Goal: Check status: Check status

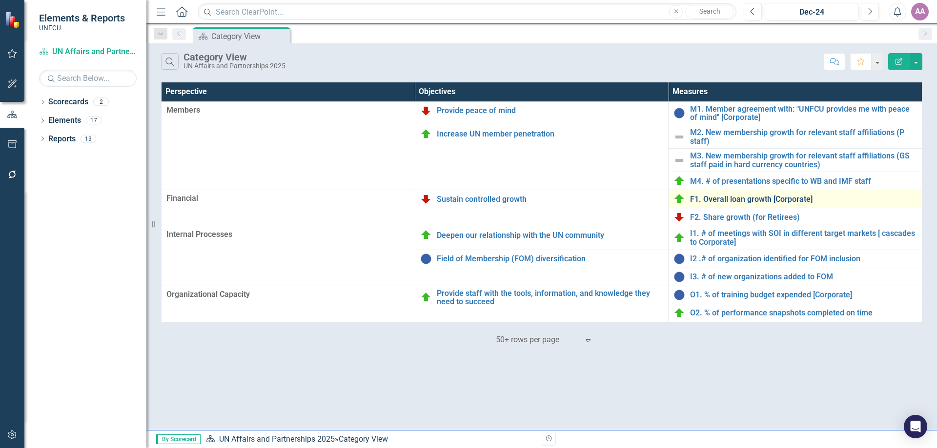
click at [750, 199] on link "F1. Overall loan growth [Corporate]" at bounding box center [803, 199] width 227 height 9
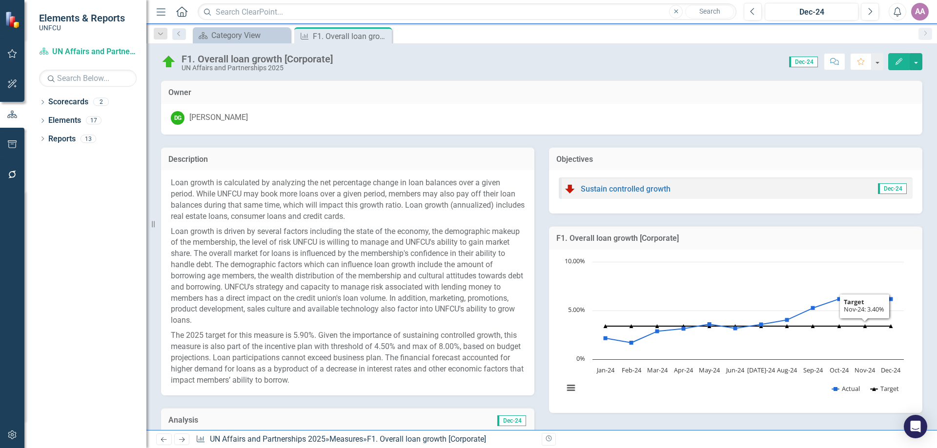
scroll to position [379, 0]
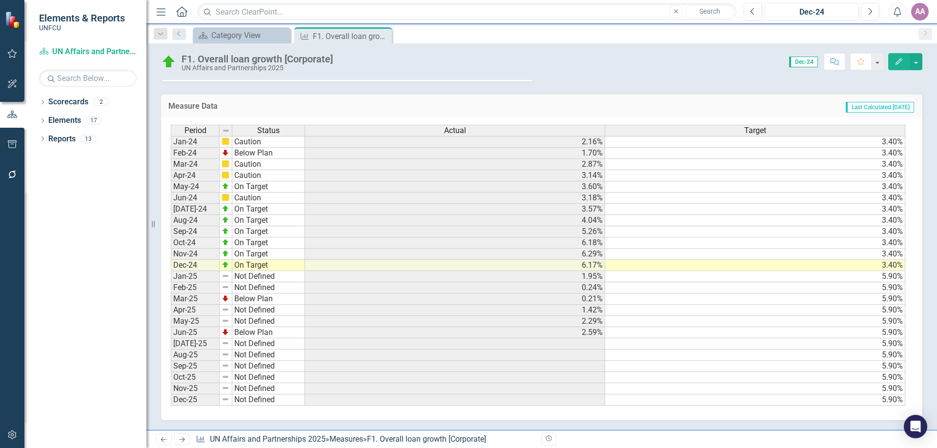
click at [586, 330] on td "2.59%" at bounding box center [455, 332] width 300 height 11
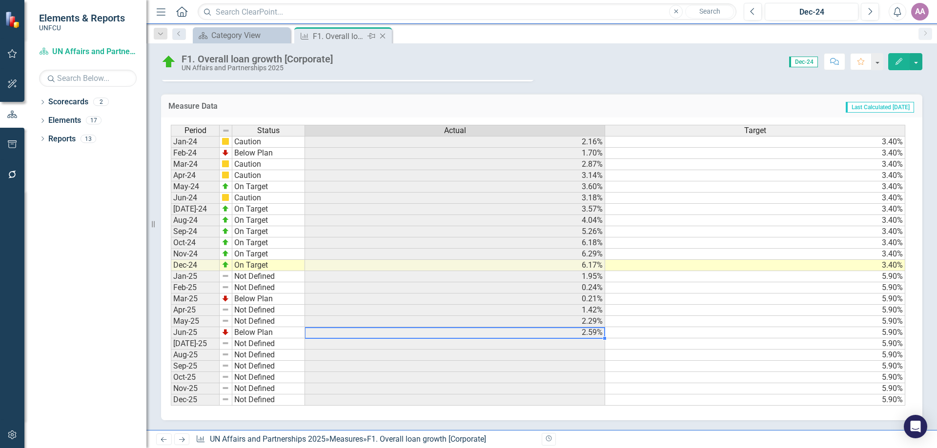
click at [380, 35] on icon "Close" at bounding box center [383, 36] width 10 height 8
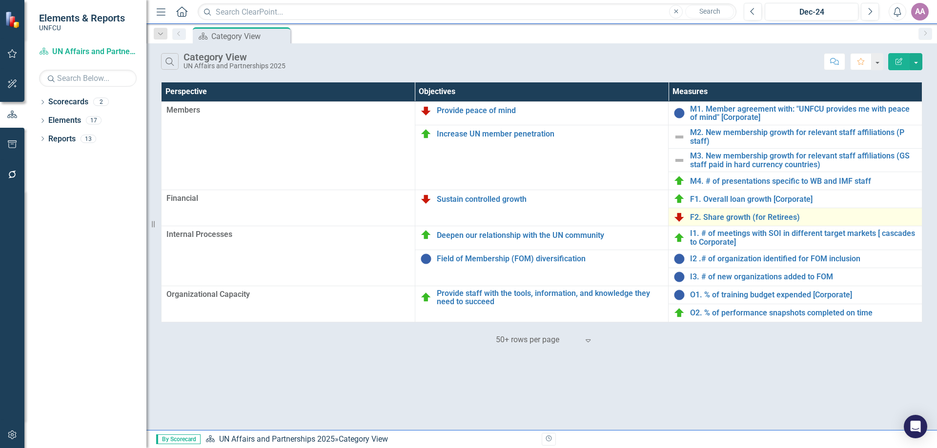
click at [688, 220] on div "F2. Share growth (for Retirees)" at bounding box center [794, 217] width 243 height 12
click at [711, 219] on link "F2. Share growth (for Retirees)" at bounding box center [803, 217] width 227 height 9
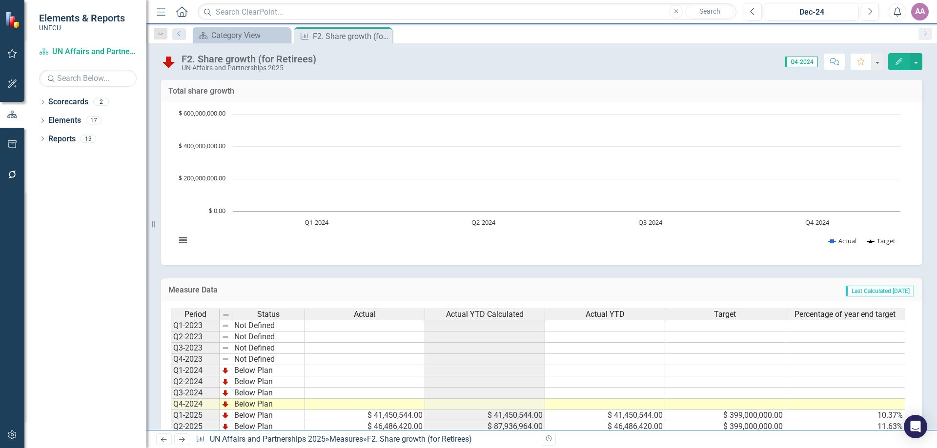
scroll to position [115, 0]
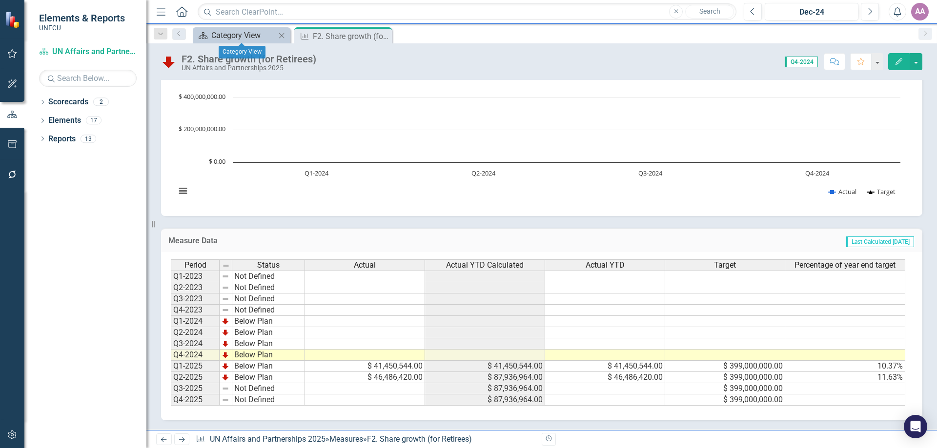
click at [258, 33] on div "Category View" at bounding box center [243, 35] width 64 height 12
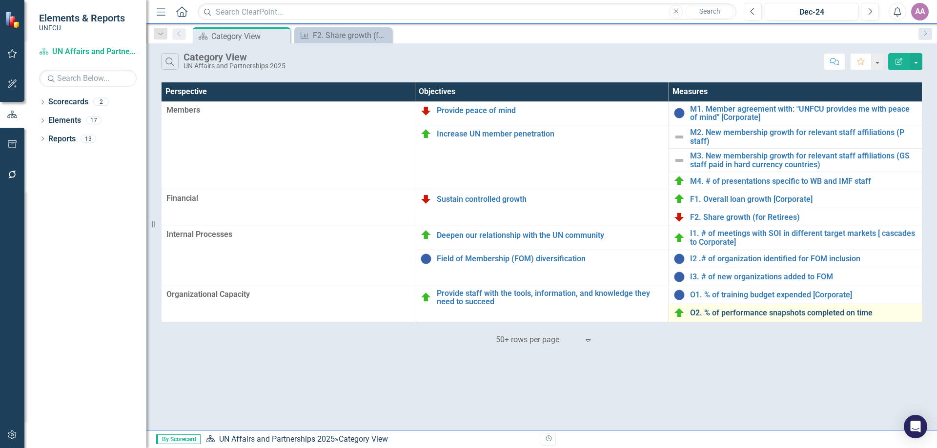
click at [756, 315] on link "O2. % of performance snapshots completed on time" at bounding box center [803, 313] width 227 height 9
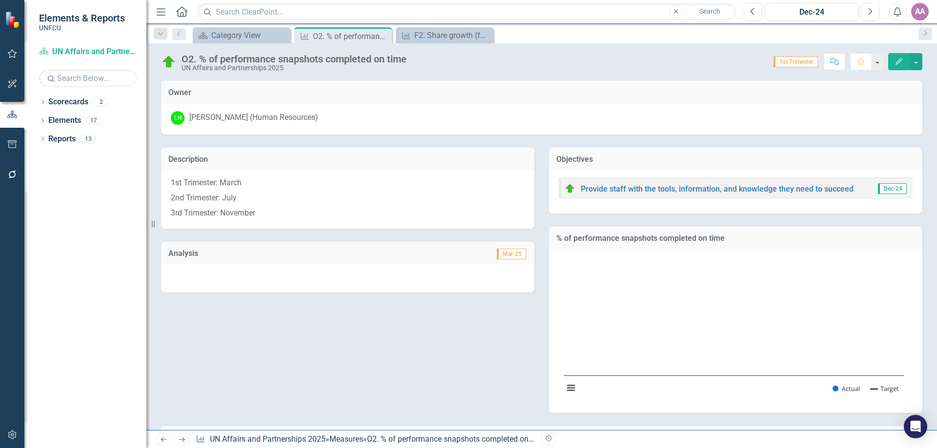
scroll to position [147, 0]
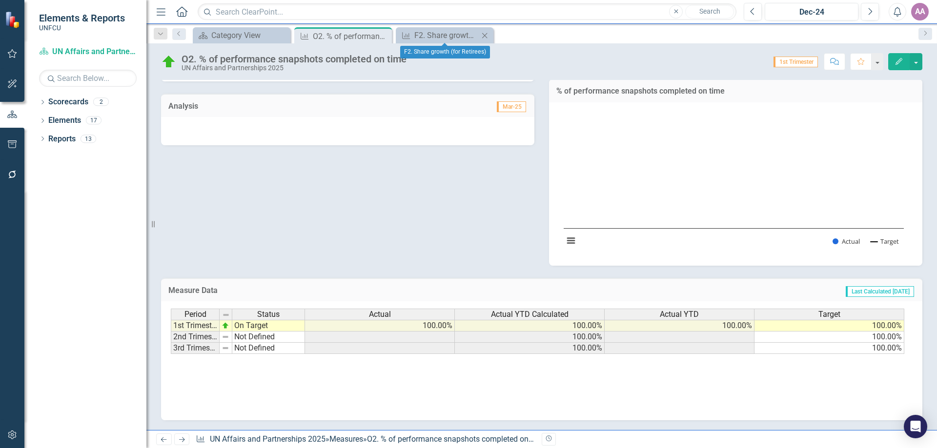
click at [485, 33] on icon "Close" at bounding box center [485, 36] width 10 height 8
click at [386, 36] on icon "Close" at bounding box center [383, 36] width 10 height 8
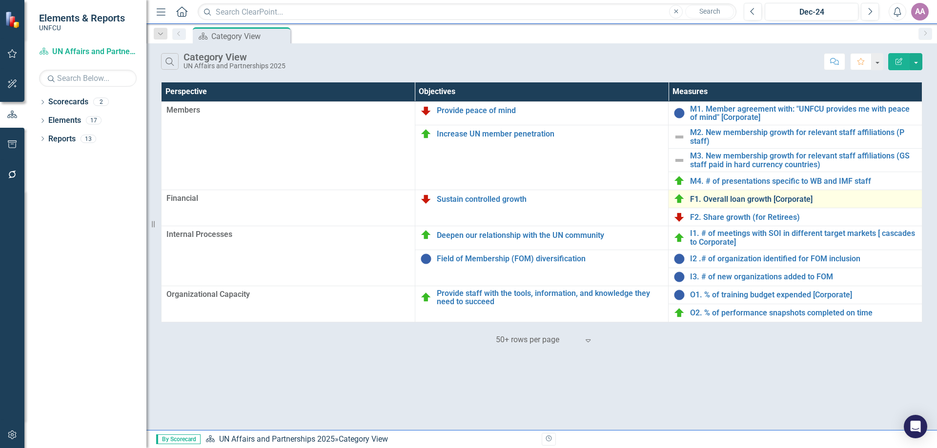
click at [726, 198] on link "F1. Overall loan growth [Corporate]" at bounding box center [803, 199] width 227 height 9
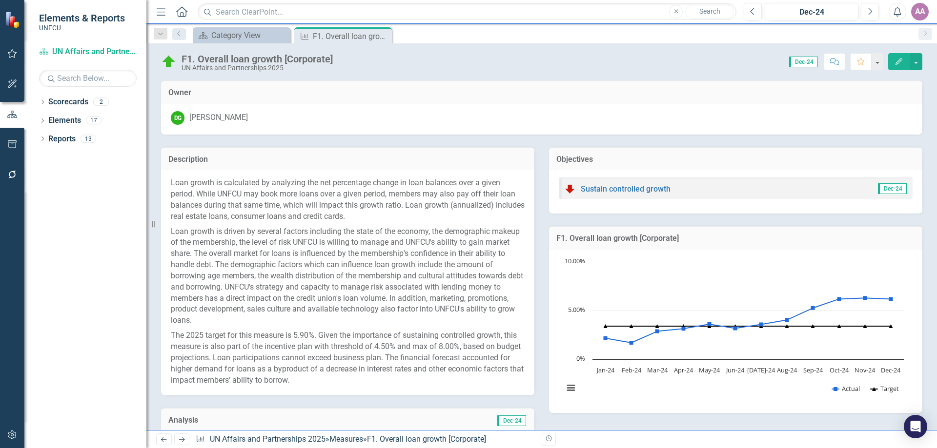
scroll to position [379, 0]
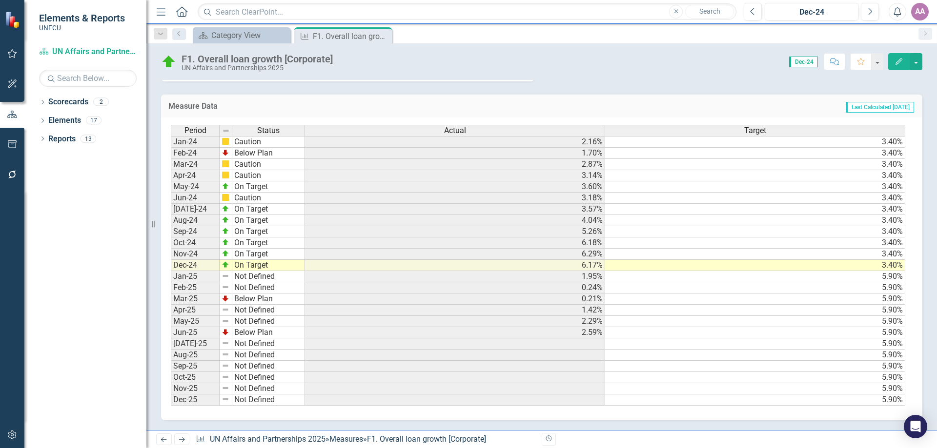
click at [194, 337] on td "Jun-25" at bounding box center [195, 332] width 49 height 11
